Goal: Task Accomplishment & Management: Manage account settings

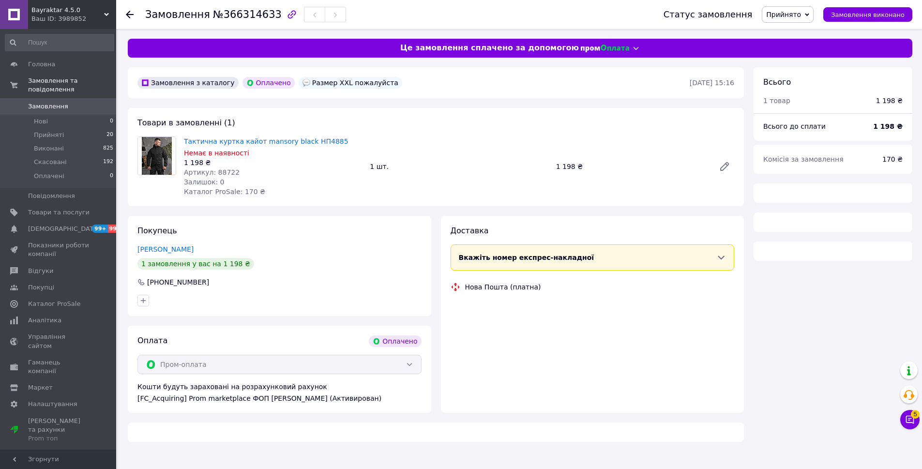
click at [227, 170] on span "Артикул: 88722" at bounding box center [212, 173] width 56 height 8
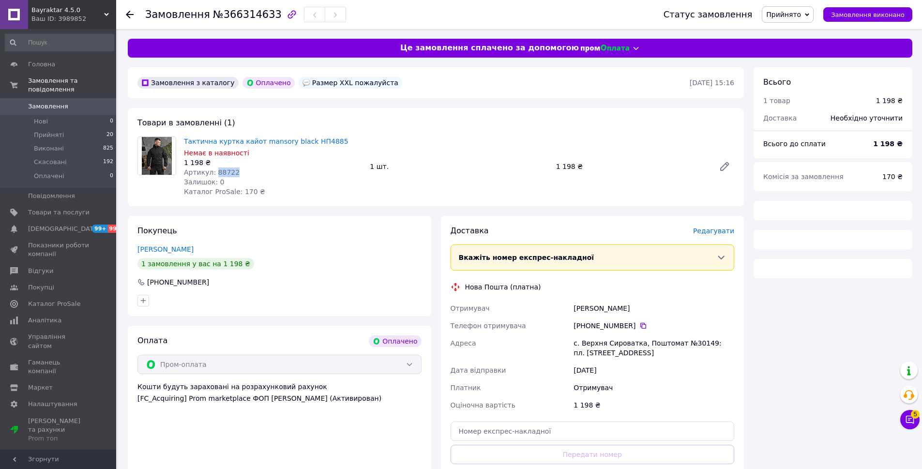
click at [227, 170] on span "Артикул: 88722" at bounding box center [212, 173] width 56 height 8
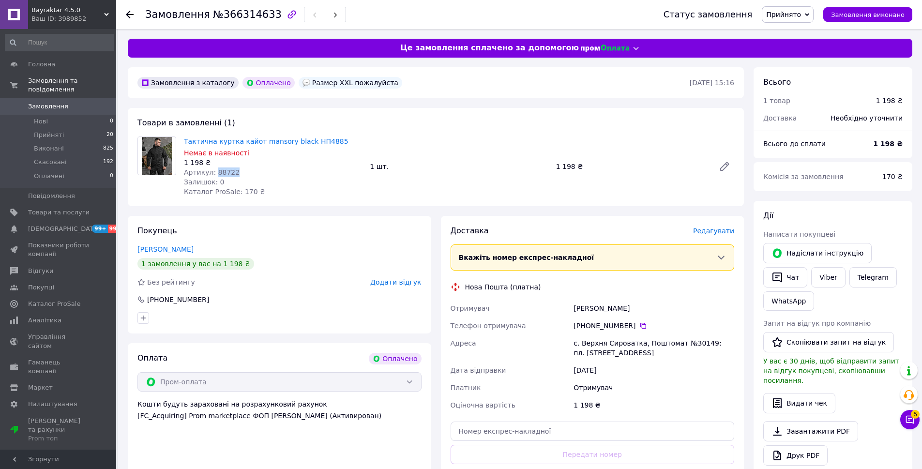
copy span "88722"
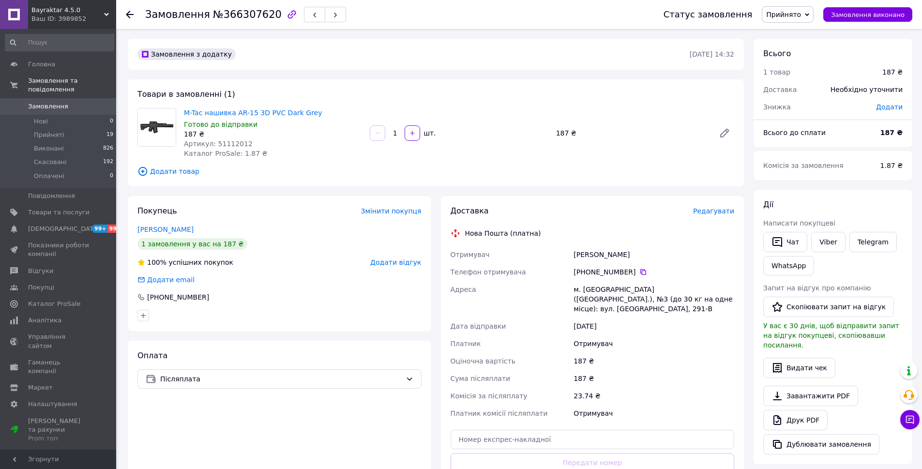
click at [232, 141] on span "Артикул: 51112012" at bounding box center [218, 144] width 69 height 8
copy span "51112012"
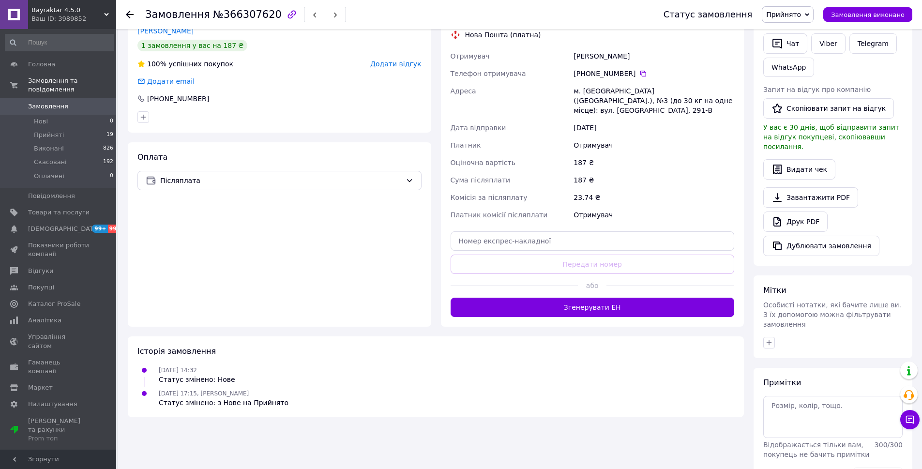
scroll to position [199, 0]
click at [815, 396] on textarea at bounding box center [833, 417] width 139 height 42
type textarea "4036"
click at [892, 467] on button "Зберегти" at bounding box center [878, 476] width 49 height 19
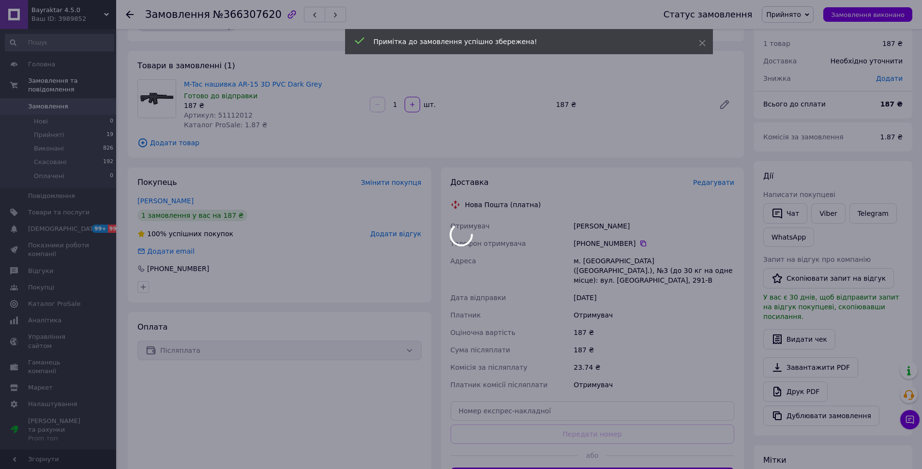
scroll to position [0, 0]
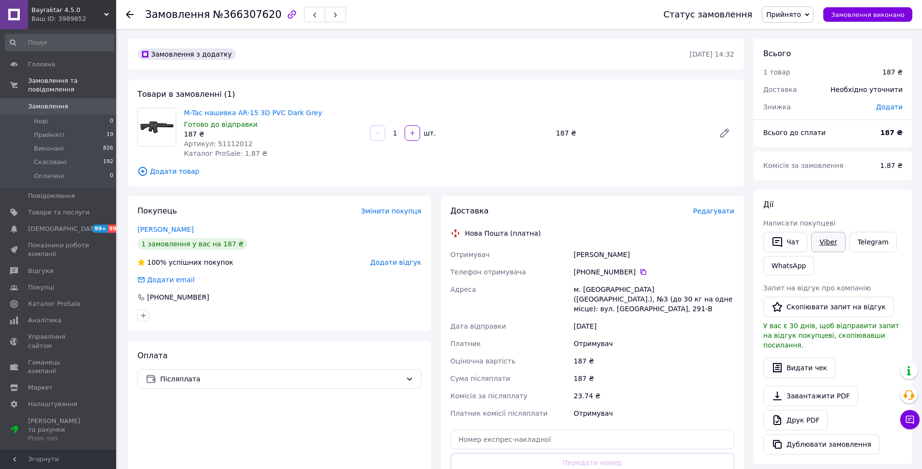
click at [824, 245] on link "Viber" at bounding box center [829, 242] width 34 height 20
click at [868, 241] on link "Telegram" at bounding box center [873, 242] width 47 height 20
drag, startPoint x: 265, startPoint y: 111, endPoint x: 184, endPoint y: 111, distance: 80.4
click at [184, 111] on span "M-Tac нашивка AR-15 3D PVC Dark Grey" at bounding box center [273, 113] width 178 height 10
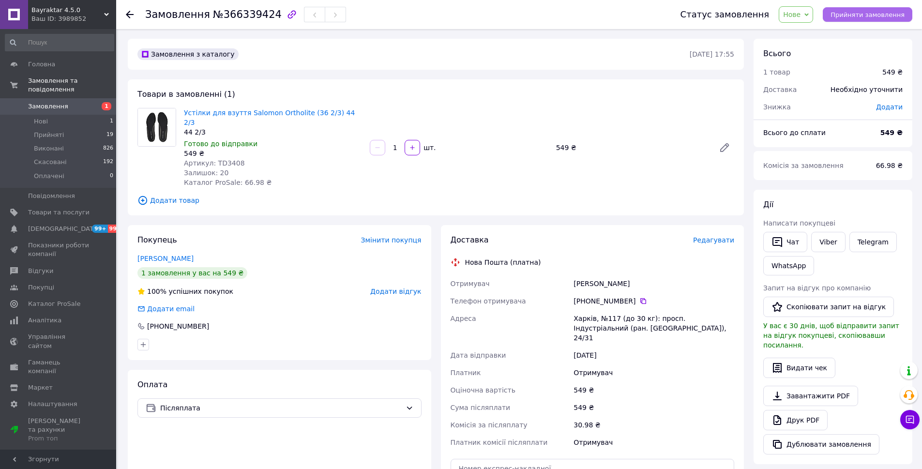
click at [841, 19] on button "Прийняти замовлення" at bounding box center [868, 14] width 90 height 15
click at [69, 115] on li "Нові 1" at bounding box center [59, 122] width 119 height 14
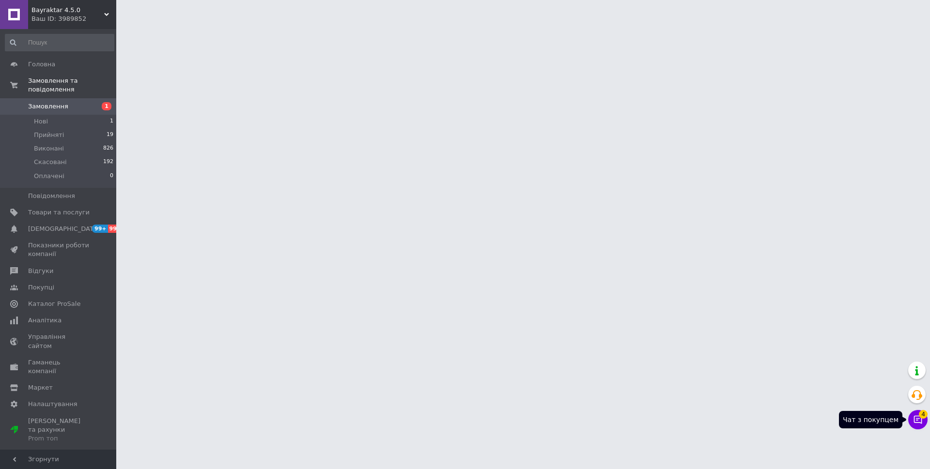
click at [921, 417] on span "4" at bounding box center [923, 414] width 9 height 9
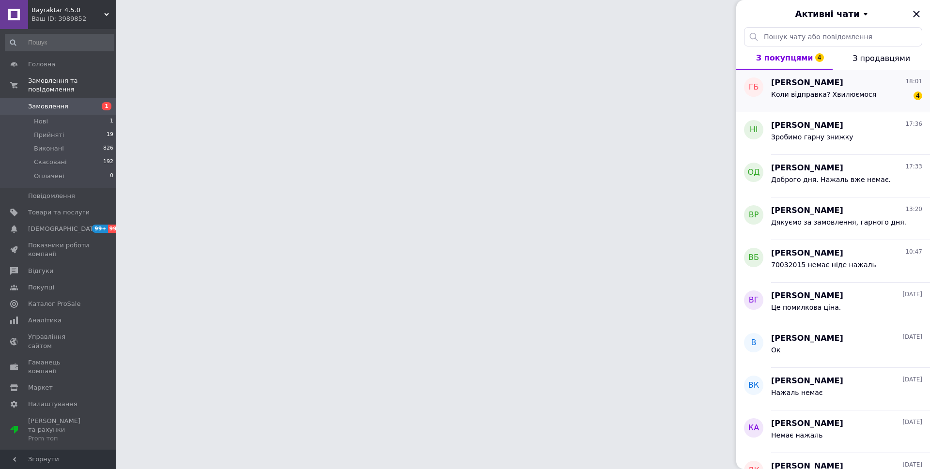
click at [816, 76] on div "Геннадій Бачинський 18:01 Коли відправка? Хвилюємося 4" at bounding box center [850, 91] width 159 height 43
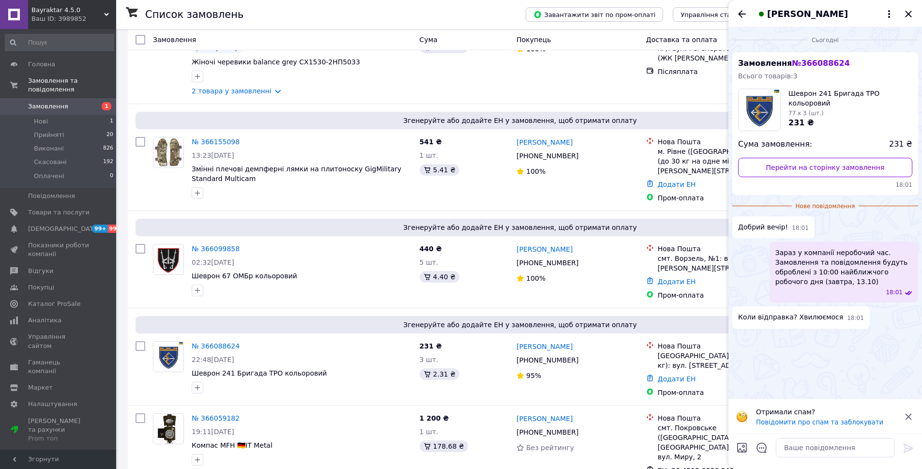
scroll to position [1065, 0]
click at [812, 446] on textarea at bounding box center [835, 447] width 119 height 19
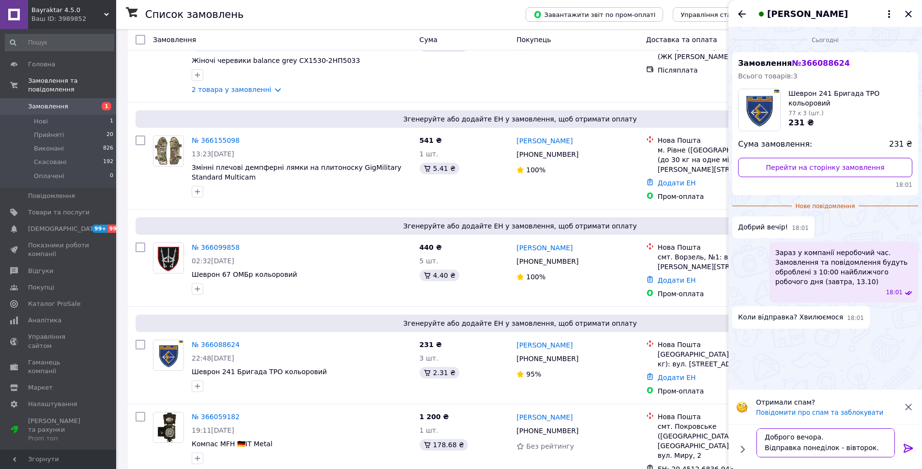
scroll to position [6, 0]
type textarea "Доброго вечора. Відправка понеділок - вівторок. Ваше замовлення в роботі."
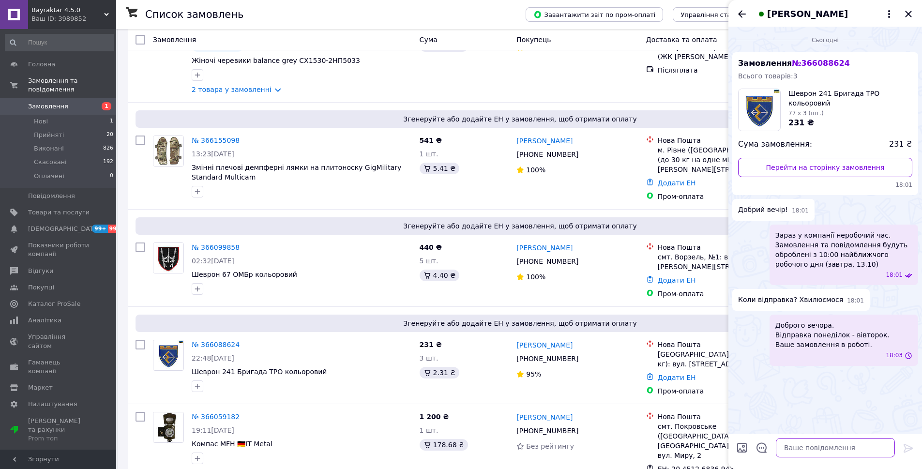
scroll to position [0, 0]
type textarea "Довозять зі складу."
click at [912, 7] on div "Геннадій Бачинський" at bounding box center [826, 13] width 194 height 27
click at [908, 12] on icon "Закрити" at bounding box center [909, 14] width 12 height 12
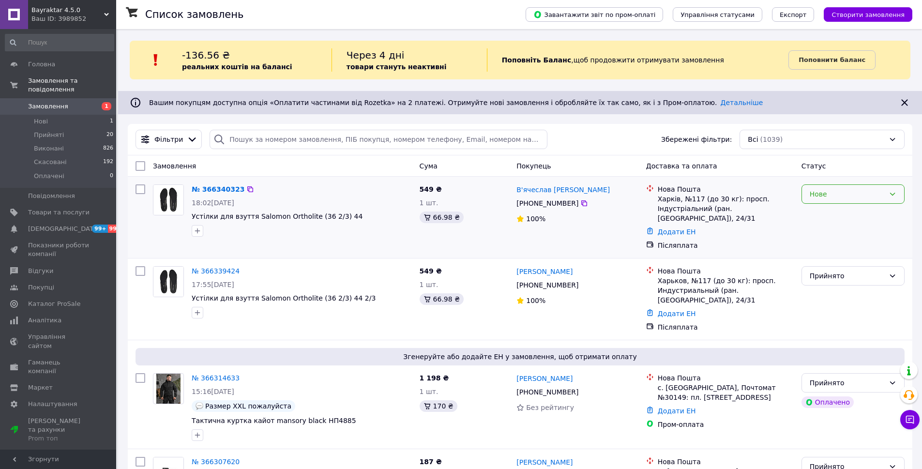
click at [852, 189] on div "Нове" at bounding box center [847, 194] width 75 height 11
click at [842, 213] on li "Прийнято" at bounding box center [853, 214] width 102 height 17
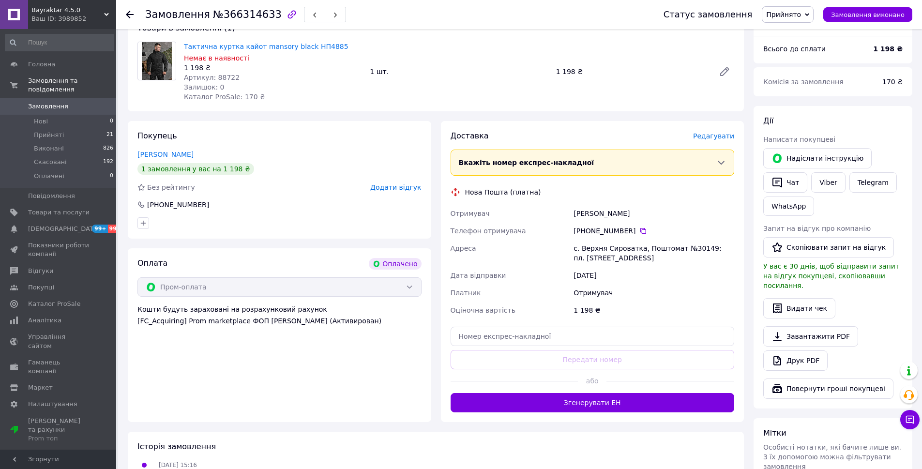
scroll to position [97, 0]
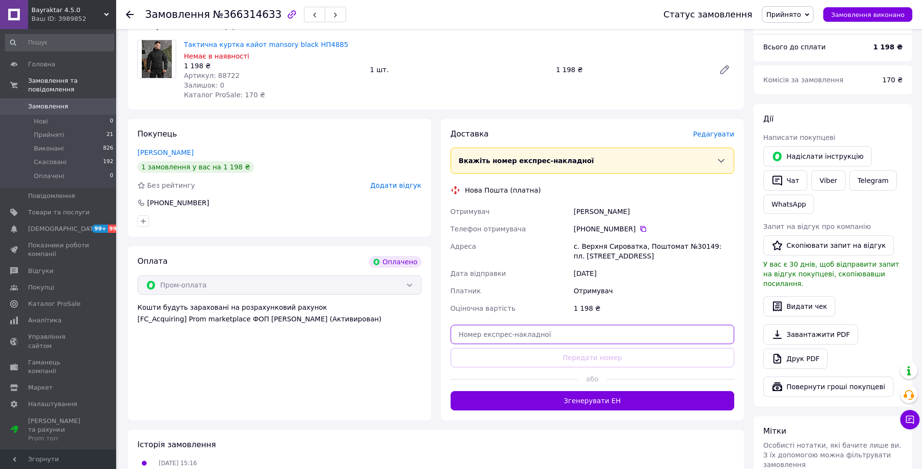
click at [543, 333] on input "text" at bounding box center [593, 334] width 284 height 19
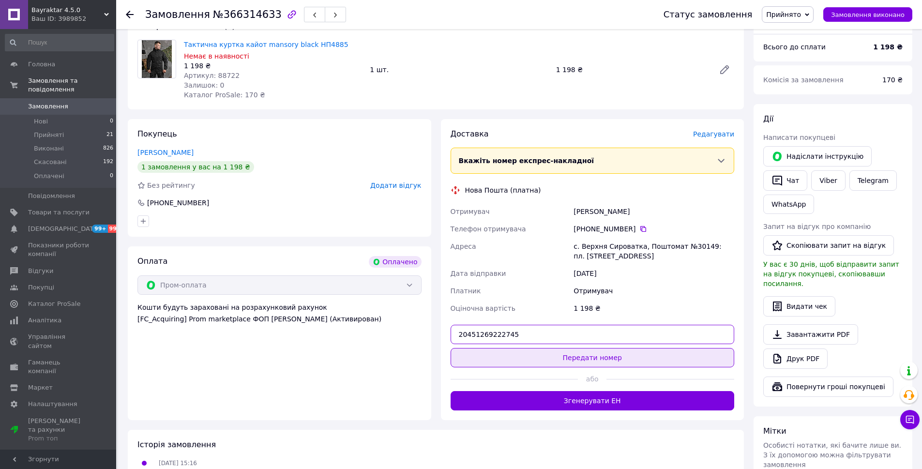
type input "20451269222745"
click at [593, 355] on button "Передати номер" at bounding box center [593, 357] width 284 height 19
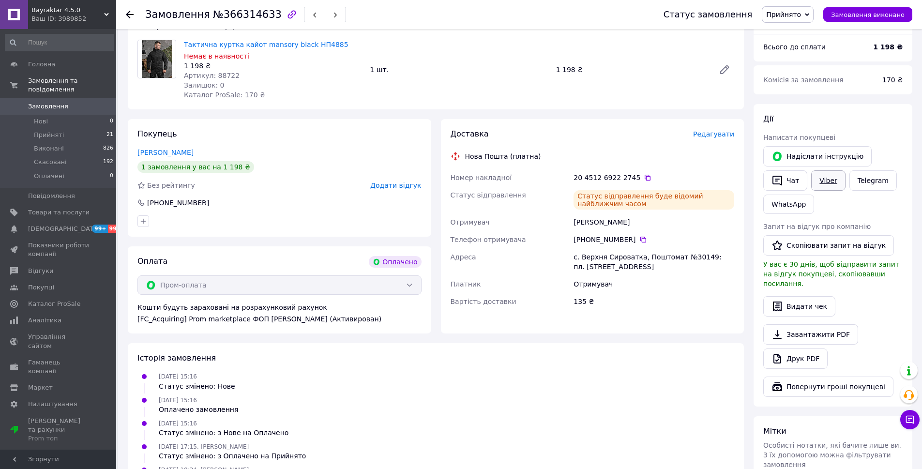
click at [821, 185] on link "Viber" at bounding box center [829, 180] width 34 height 20
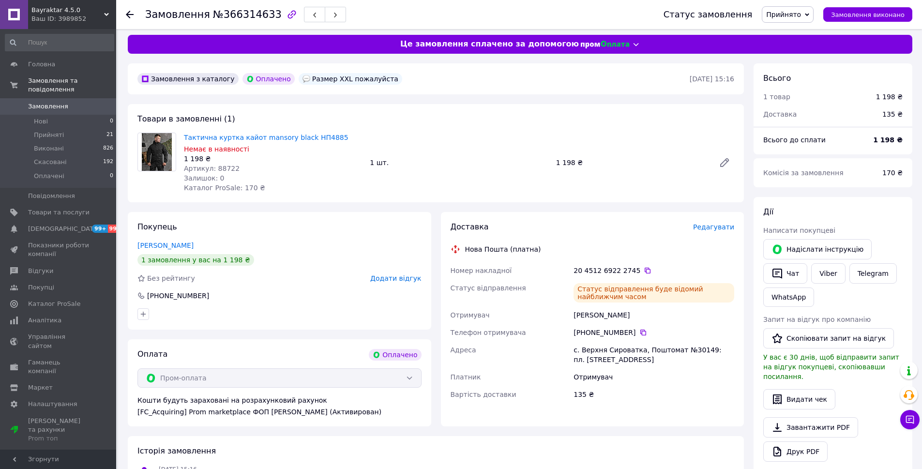
scroll to position [0, 0]
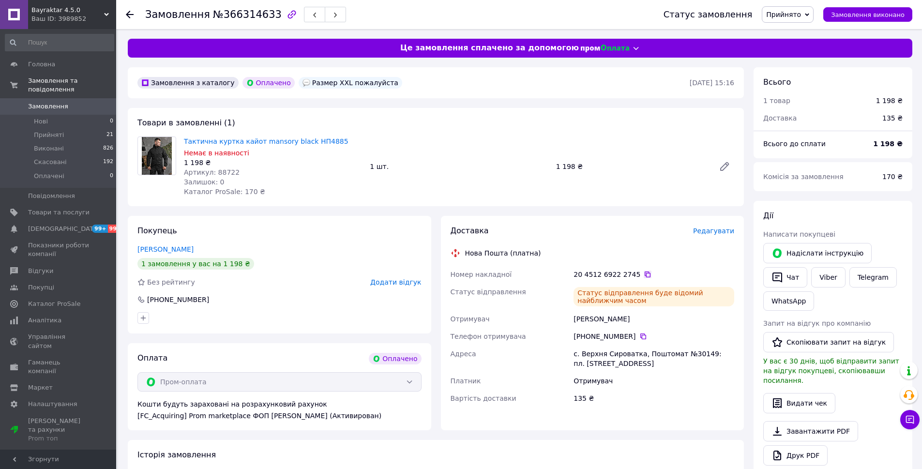
click at [644, 275] on icon at bounding box center [648, 275] width 8 height 8
drag, startPoint x: 603, startPoint y: 320, endPoint x: 573, endPoint y: 320, distance: 30.0
click at [573, 320] on div "[PERSON_NAME]" at bounding box center [654, 318] width 165 height 17
copy div "[PERSON_NAME]"
click at [640, 336] on icon at bounding box center [644, 337] width 8 height 8
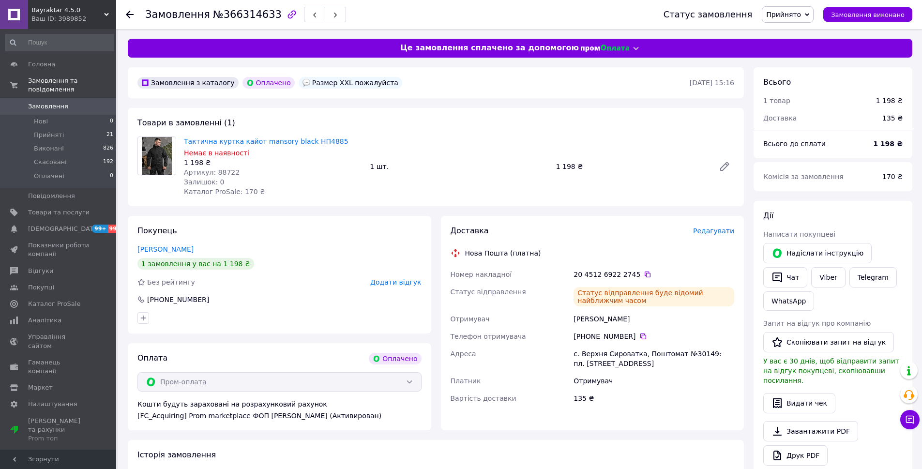
click at [222, 175] on span "Артикул: 88722" at bounding box center [212, 173] width 56 height 8
copy span "88722"
drag, startPoint x: 144, startPoint y: 15, endPoint x: 248, endPoint y: 23, distance: 104.5
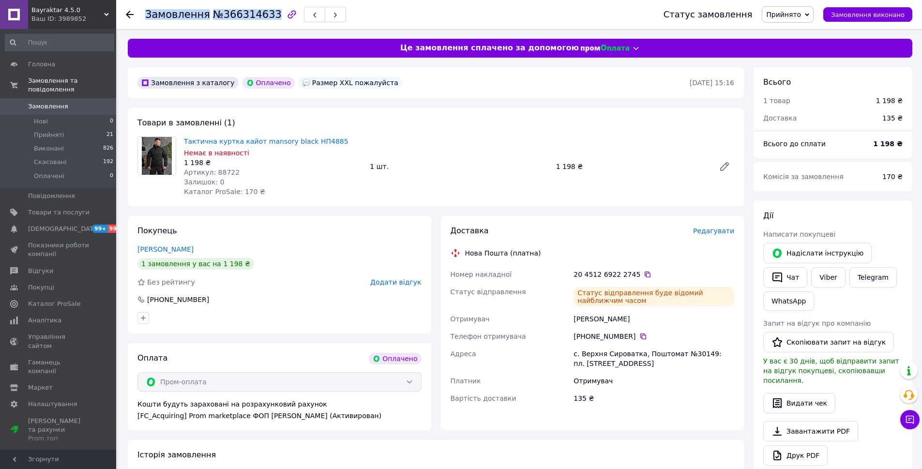
click at [248, 23] on div "Замовлення №366314633 Статус замовлення Прийнято Виконано Скасовано Оплачено За…" at bounding box center [519, 14] width 787 height 29
copy h1 "Замовлення №366314633"
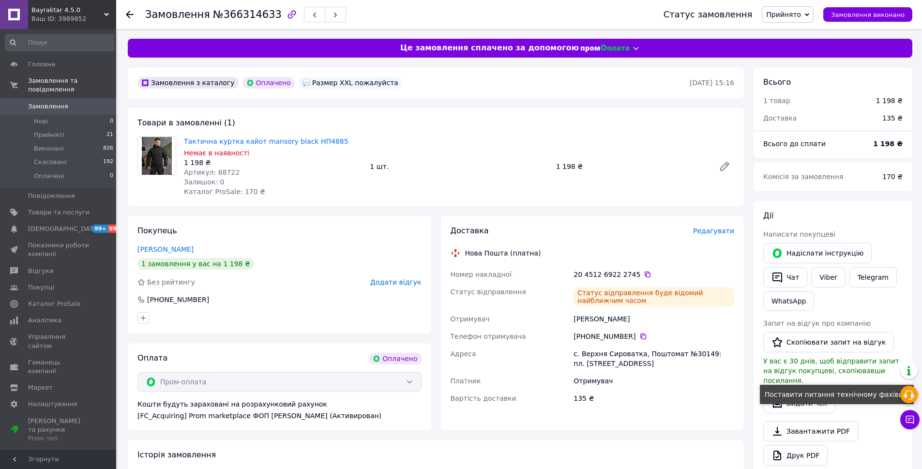
click at [907, 393] on icon at bounding box center [910, 395] width 12 height 12
click at [805, 84] on div "Всього" at bounding box center [833, 82] width 139 height 11
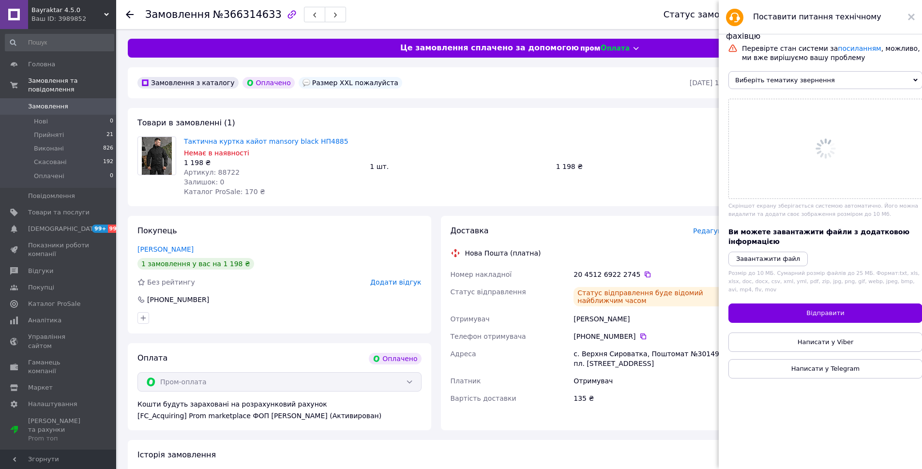
click at [781, 81] on span "Виберіть тематику звернення" at bounding box center [826, 80] width 194 height 18
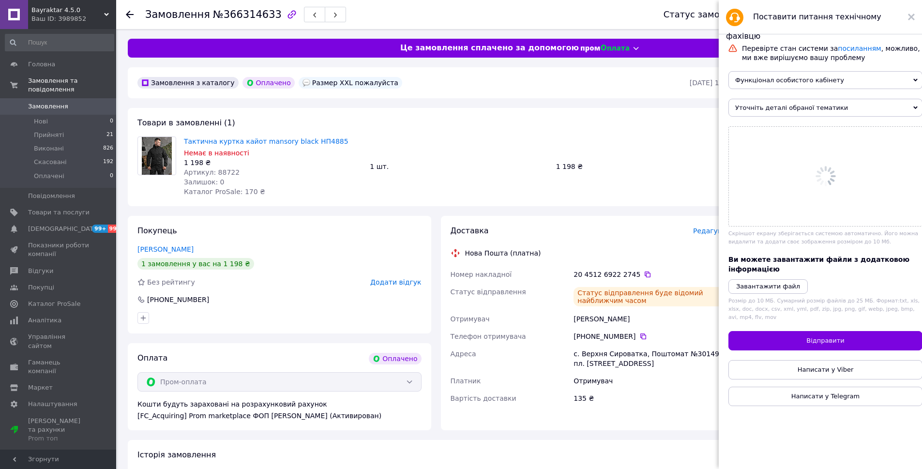
click at [770, 106] on span "Уточніть деталі обраної тематики" at bounding box center [826, 108] width 194 height 18
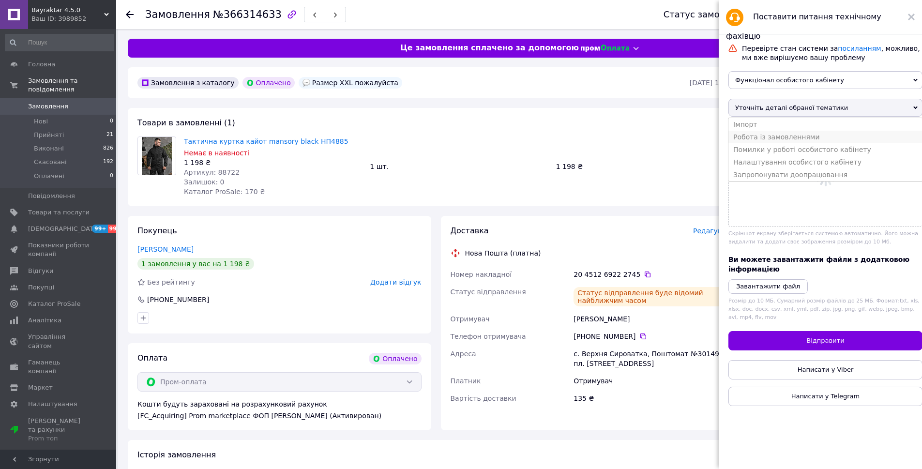
click at [764, 135] on li "Робота із замовленнями" at bounding box center [826, 137] width 194 height 13
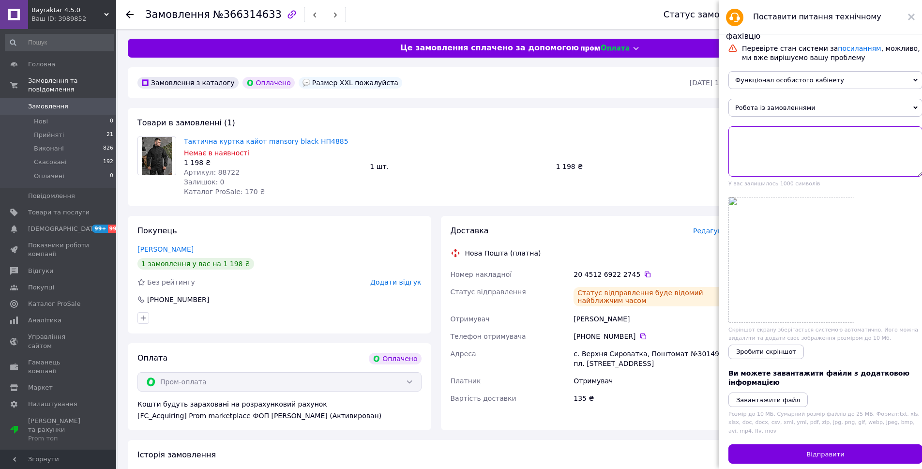
click at [773, 168] on textarea at bounding box center [826, 151] width 194 height 50
paste textarea "Замовлення№366314633"
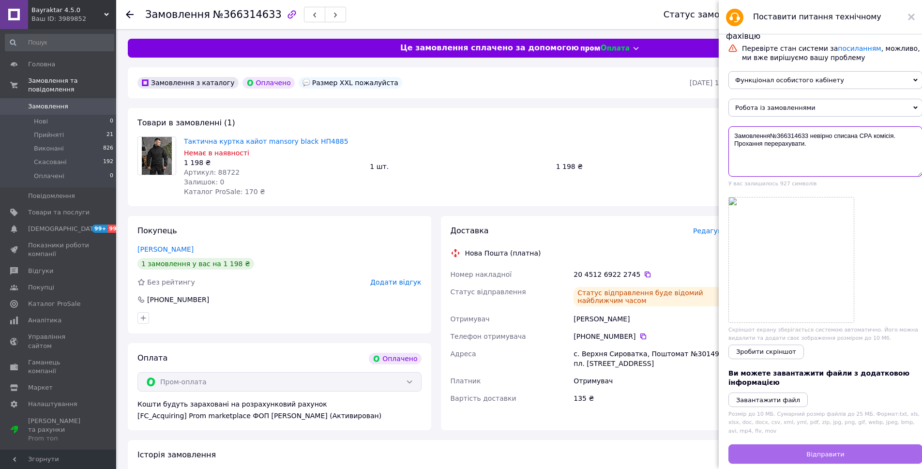
type textarea "Замовлення№366314633 невірно списана СРА комісія. Прохання перерахувати."
click at [842, 453] on button "Відправити" at bounding box center [826, 454] width 194 height 19
